Goal: Task Accomplishment & Management: Manage account settings

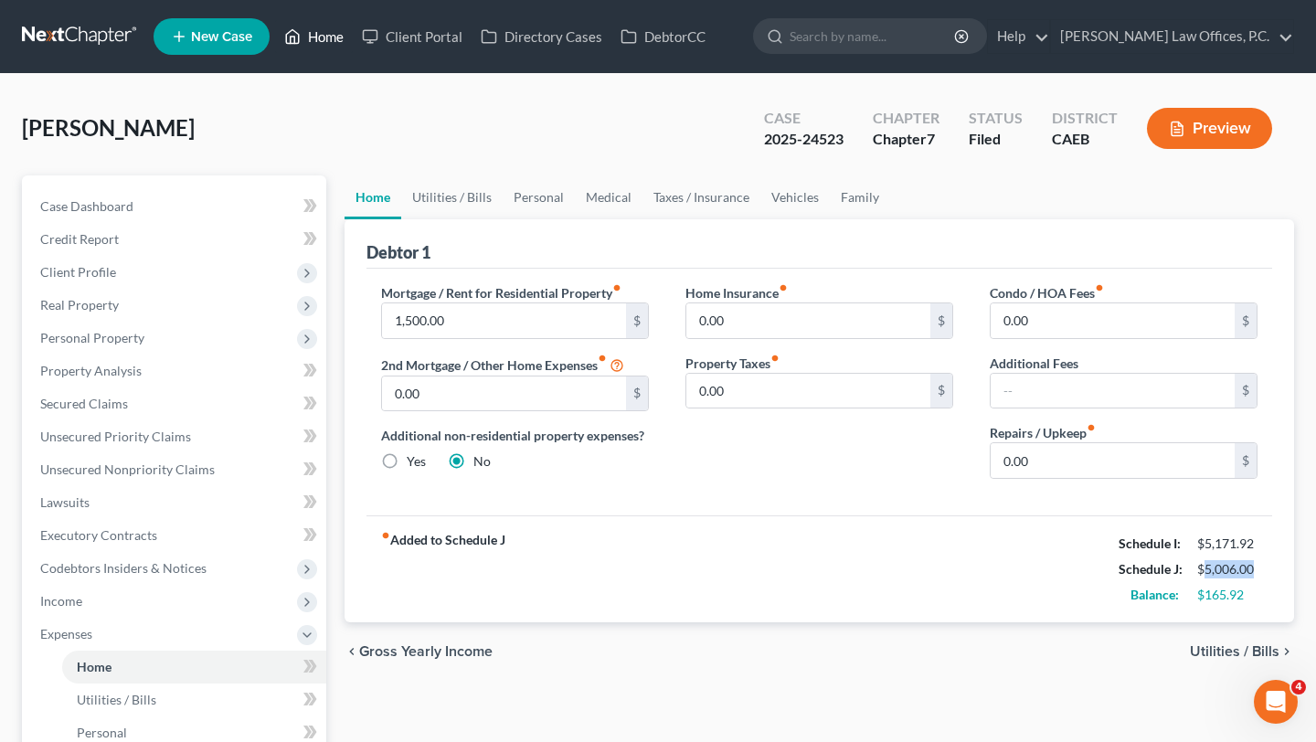
click at [340, 34] on link "Home" at bounding box center [314, 36] width 78 height 33
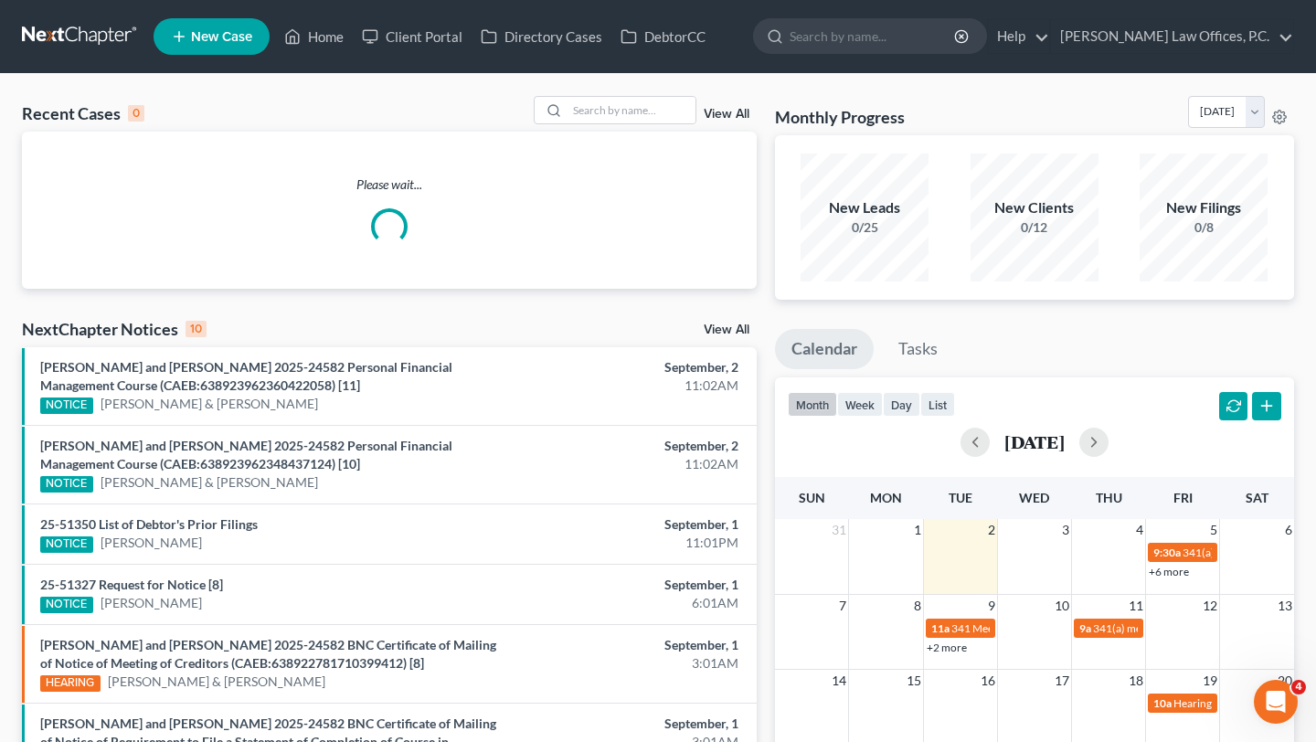
click at [665, 133] on div "Please wait..." at bounding box center [389, 210] width 735 height 157
click at [633, 120] on input "search" at bounding box center [632, 110] width 128 height 27
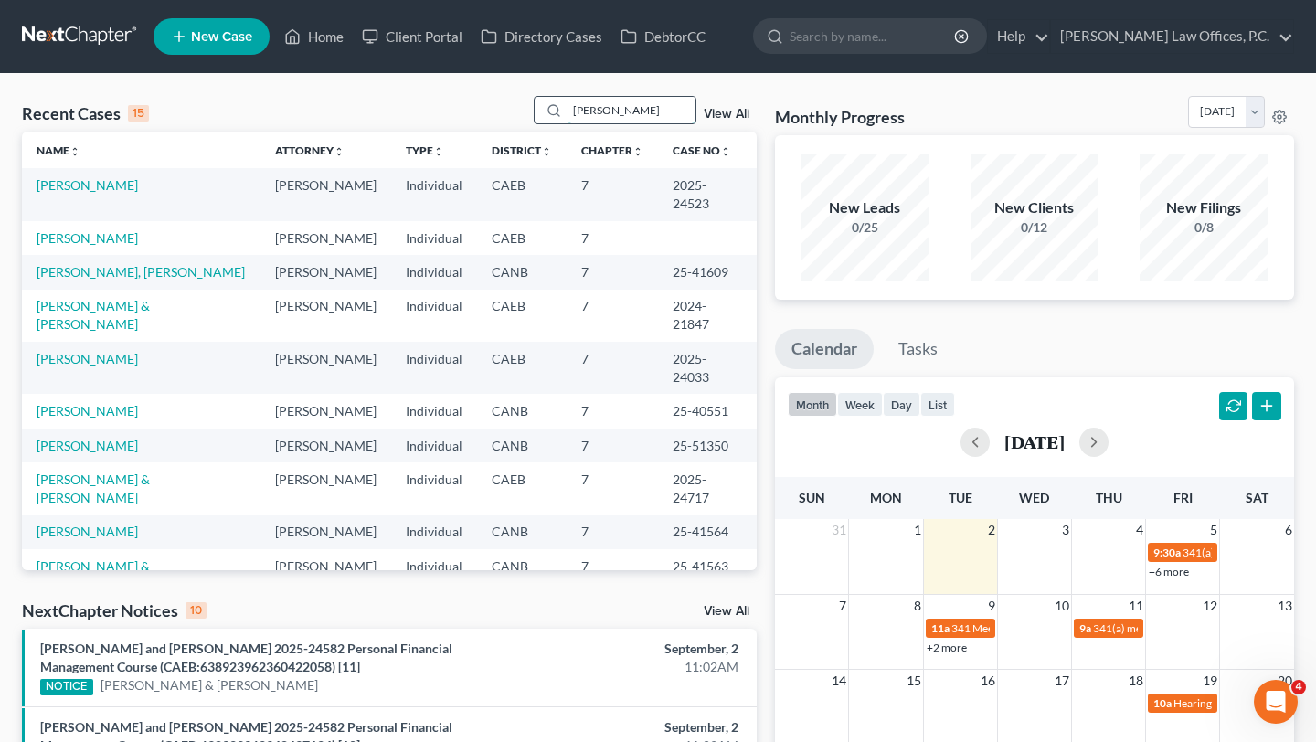
type input "[PERSON_NAME]"
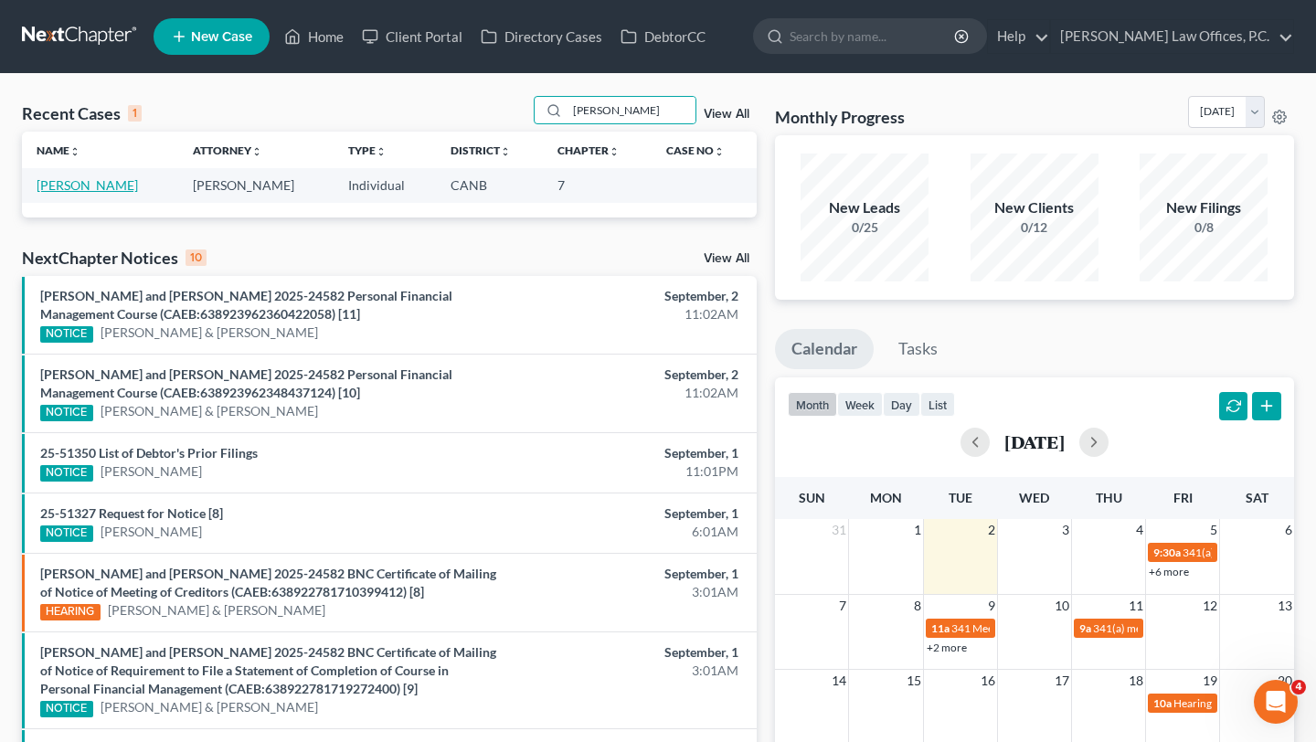
click at [90, 187] on link "[PERSON_NAME]" at bounding box center [87, 185] width 101 height 16
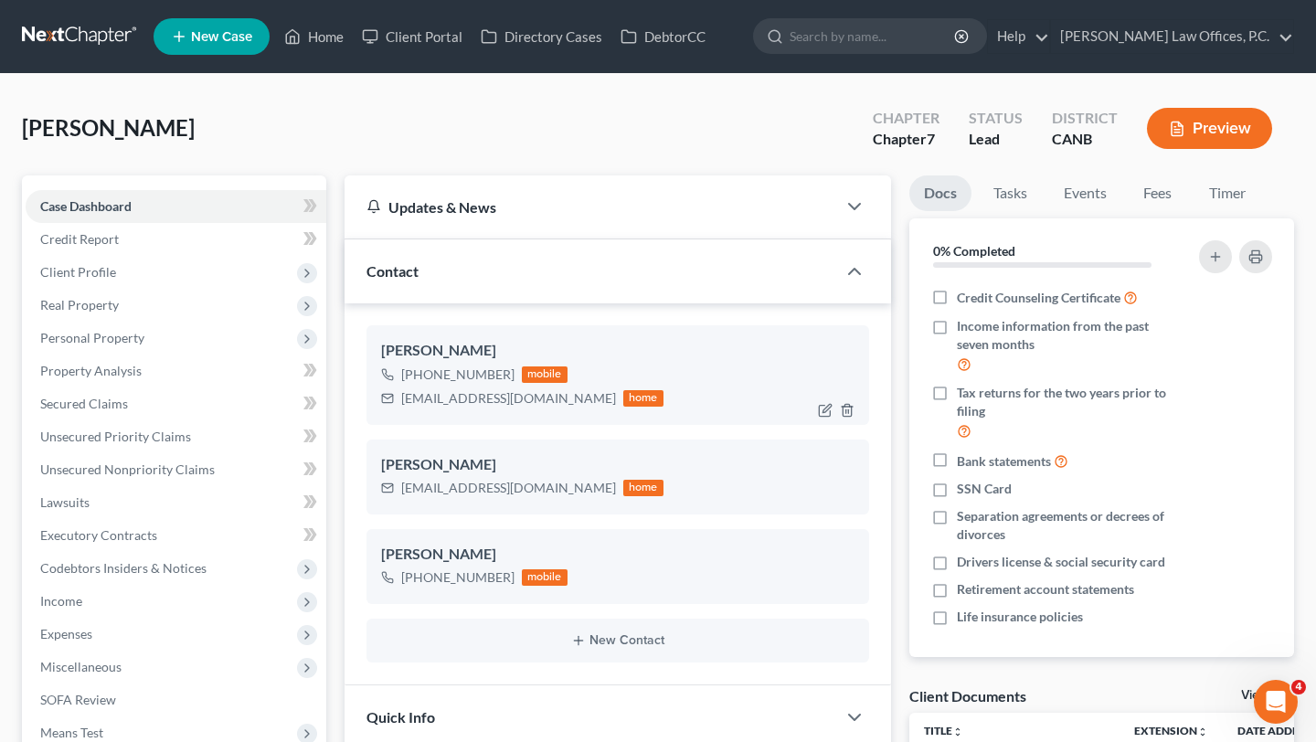
scroll to position [308, 0]
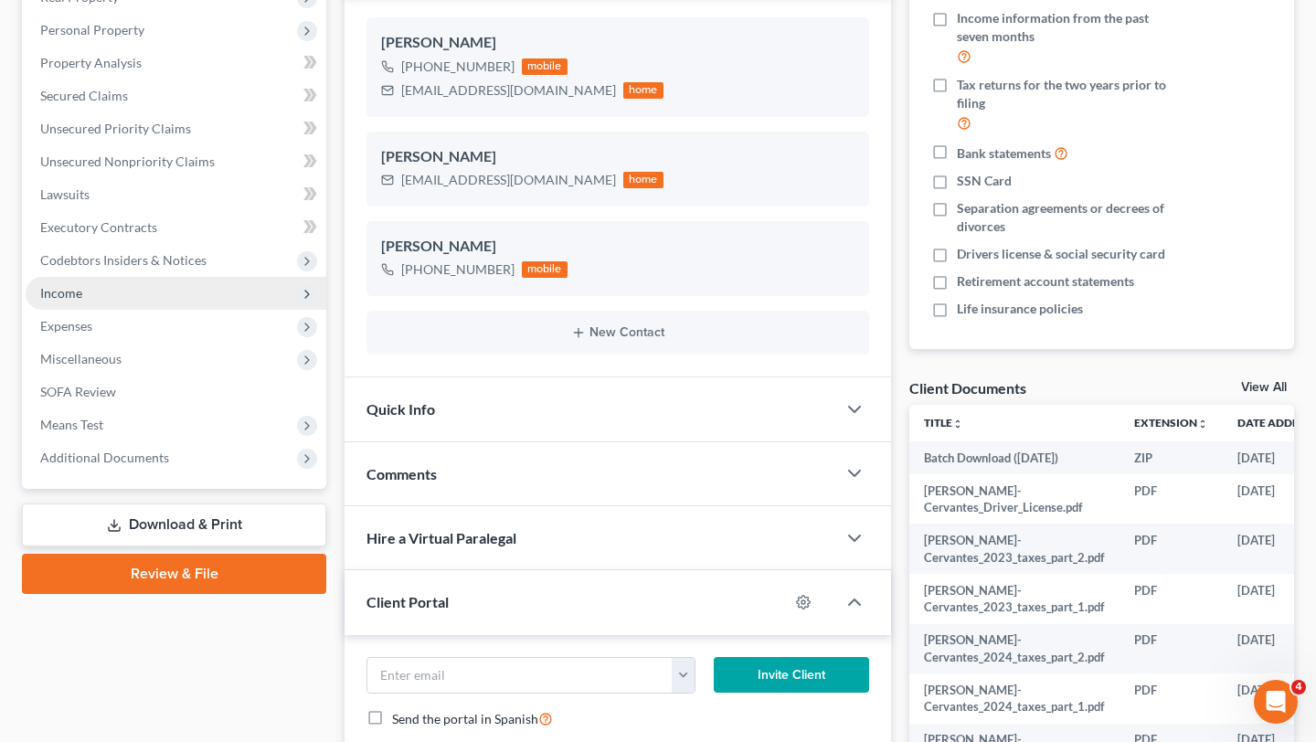
click at [187, 303] on span "Income" at bounding box center [176, 293] width 301 height 33
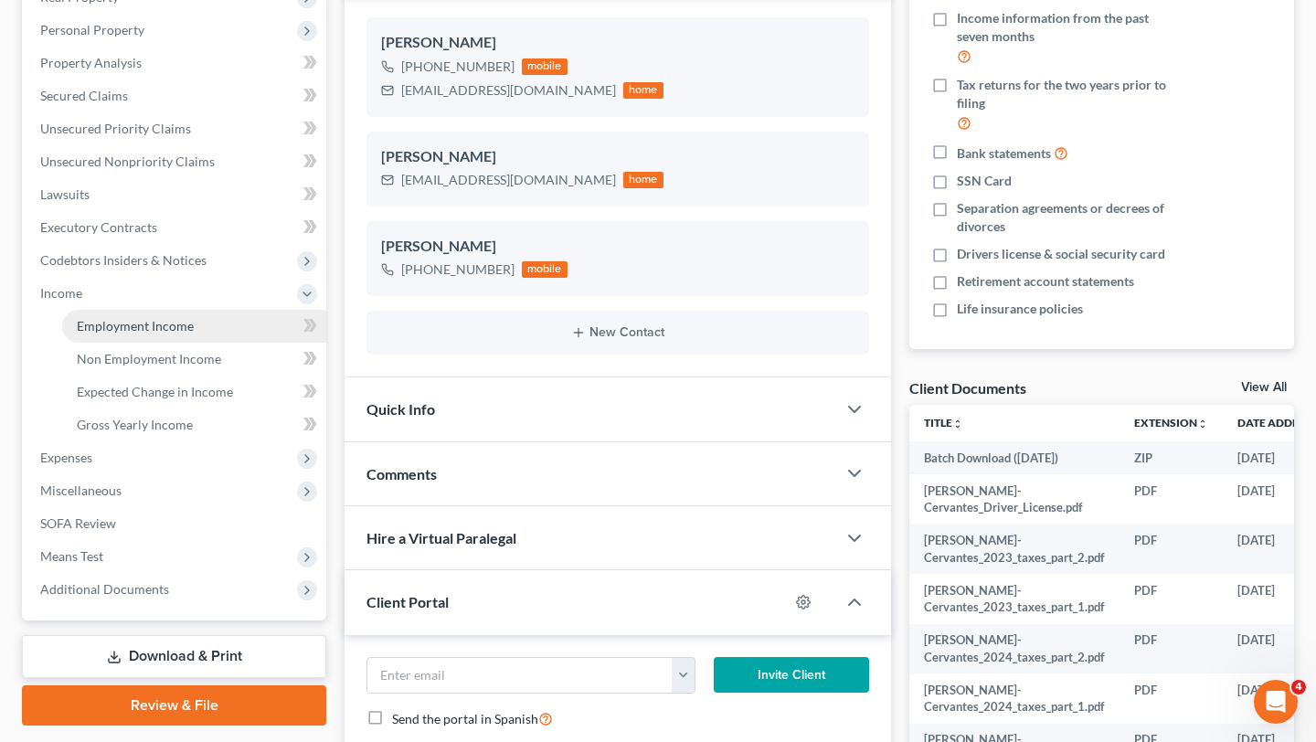
click at [190, 322] on span "Employment Income" at bounding box center [135, 326] width 117 height 16
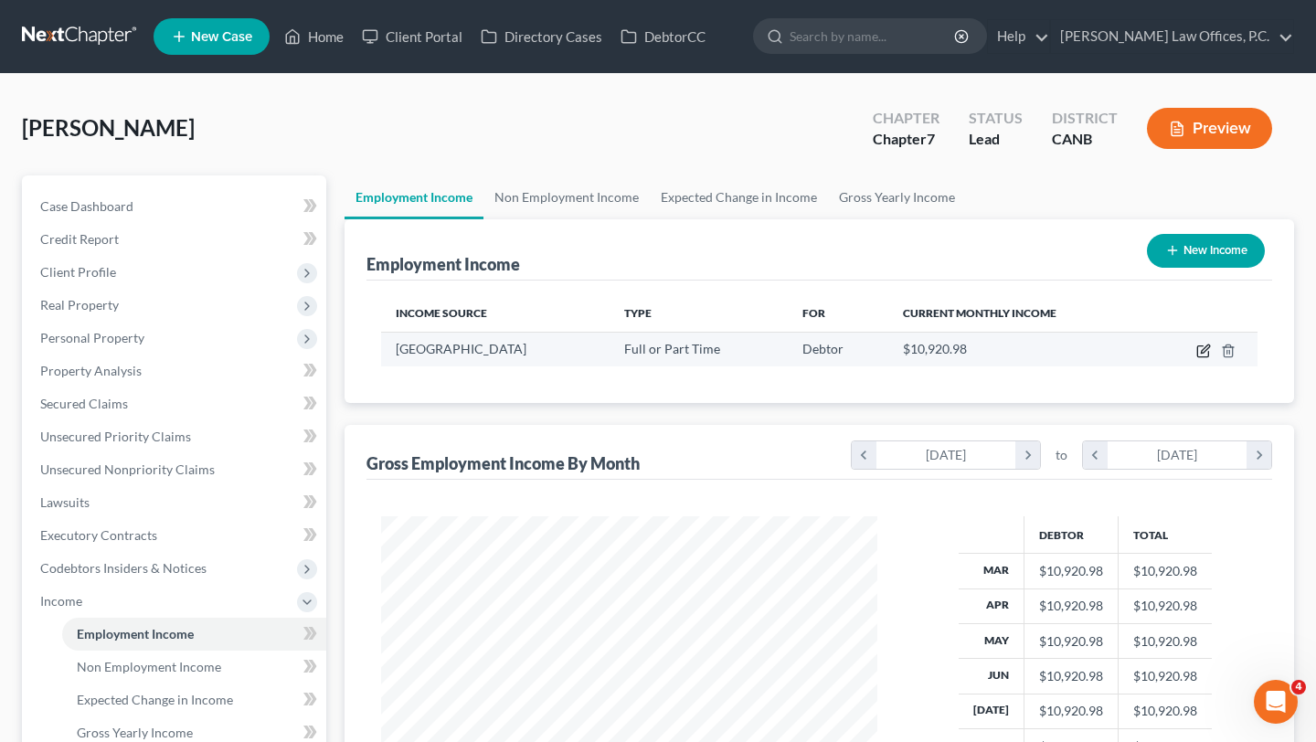
click at [1201, 356] on icon "button" at bounding box center [1202, 351] width 11 height 11
select select "0"
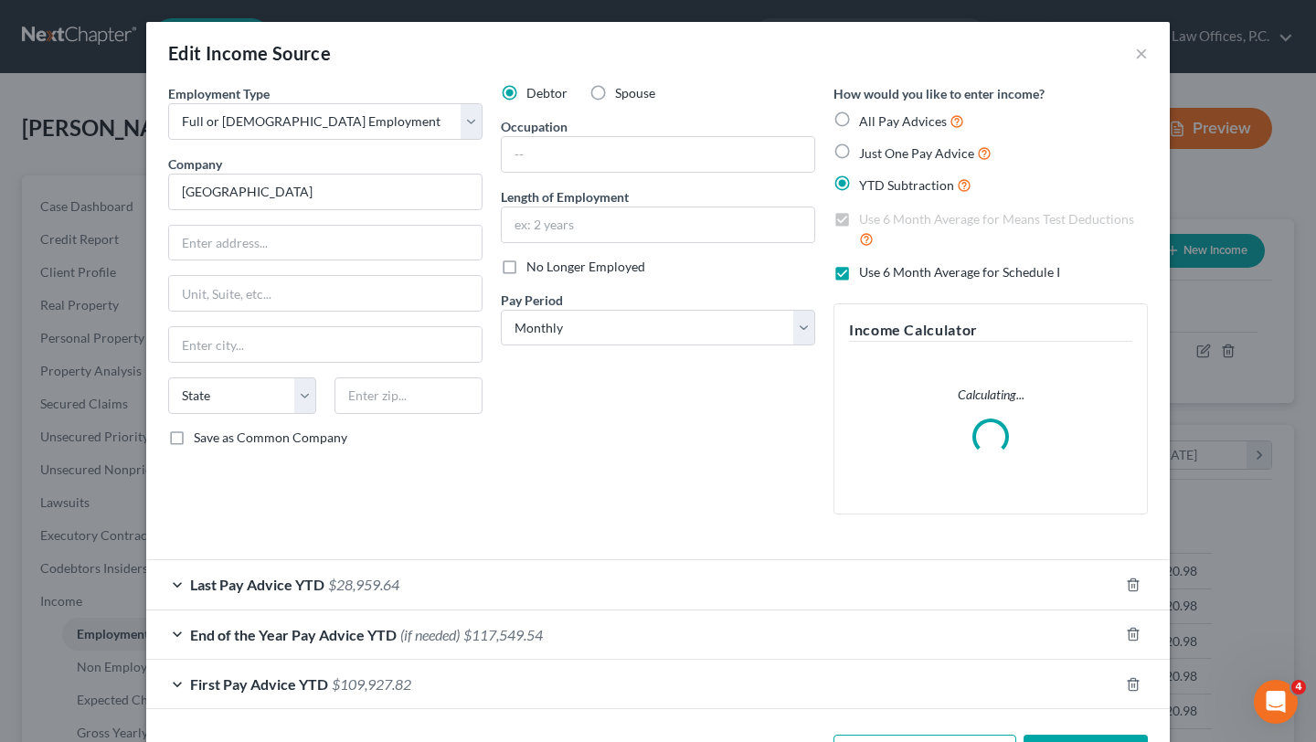
scroll to position [68, 0]
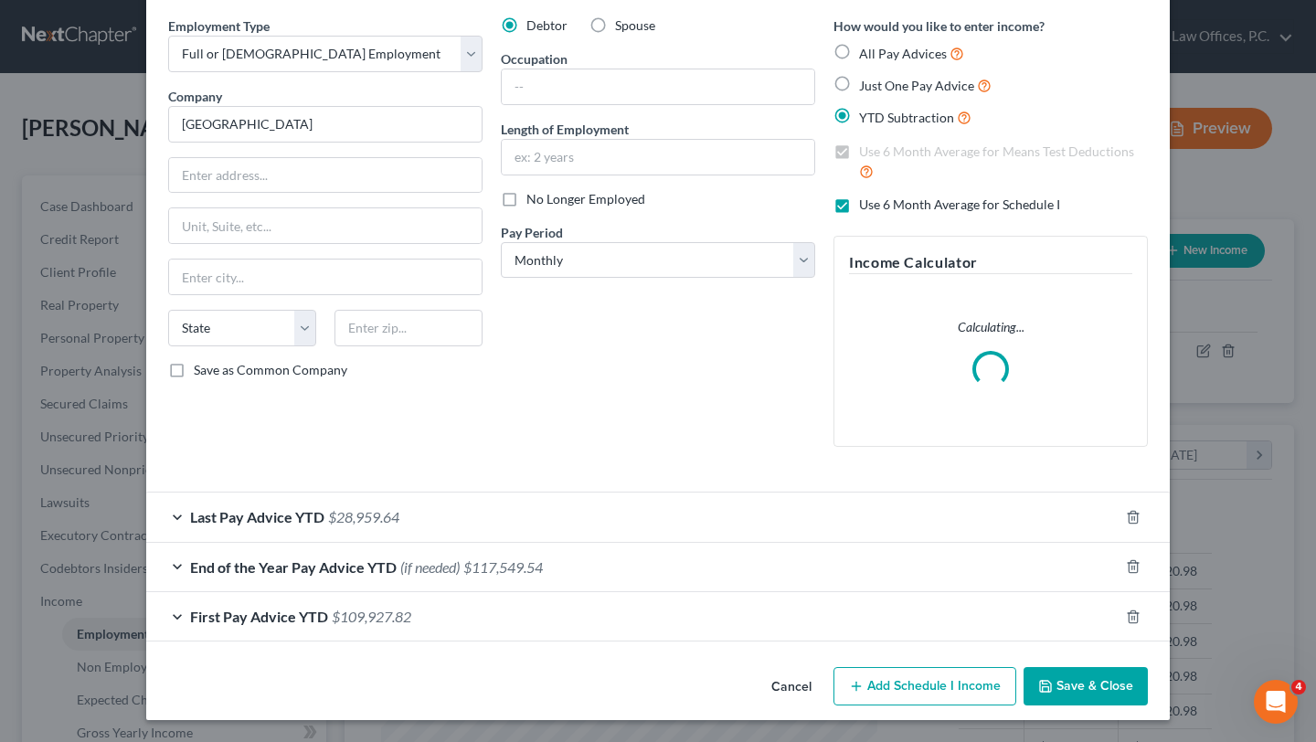
click at [553, 516] on div "Last Pay Advice YTD $28,959.64" at bounding box center [632, 517] width 973 height 48
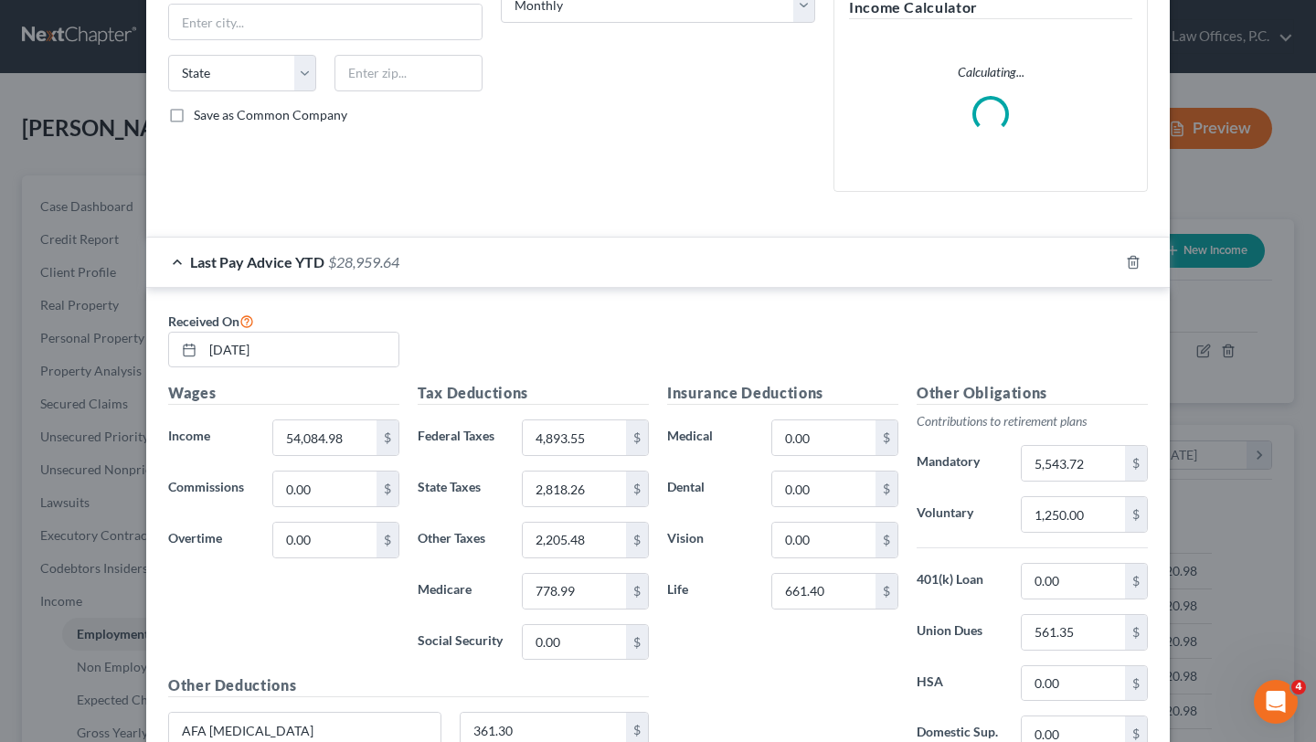
scroll to position [324, 0]
